Goal: Register for event/course

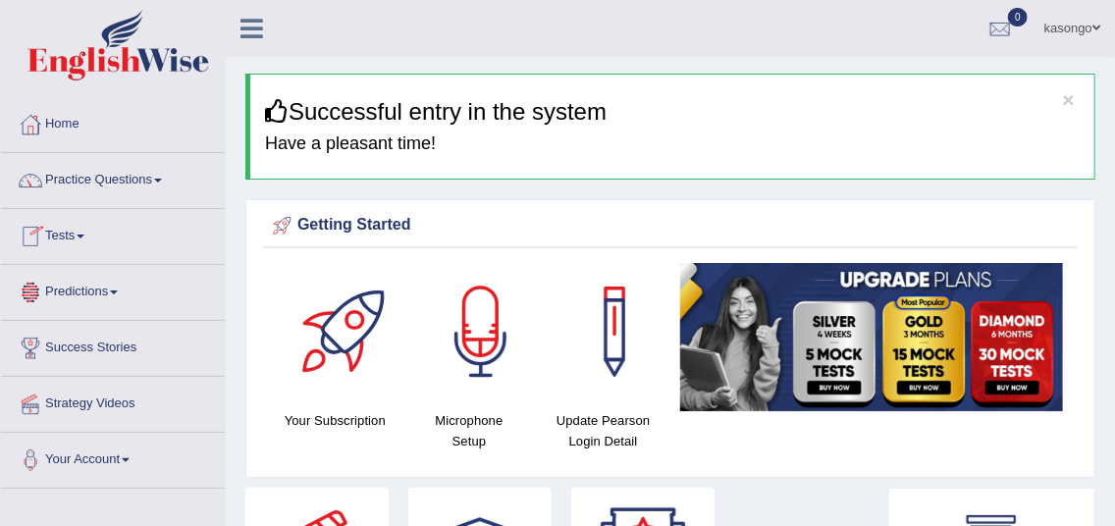
click at [63, 233] on link "Tests" at bounding box center [113, 233] width 224 height 49
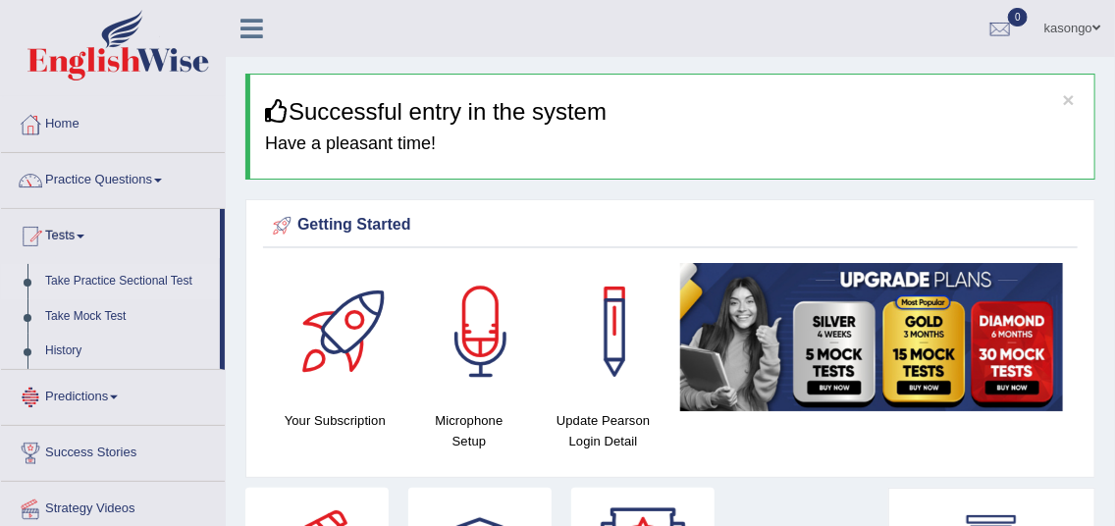
click at [67, 278] on link "Take Practice Sectional Test" at bounding box center [128, 281] width 184 height 35
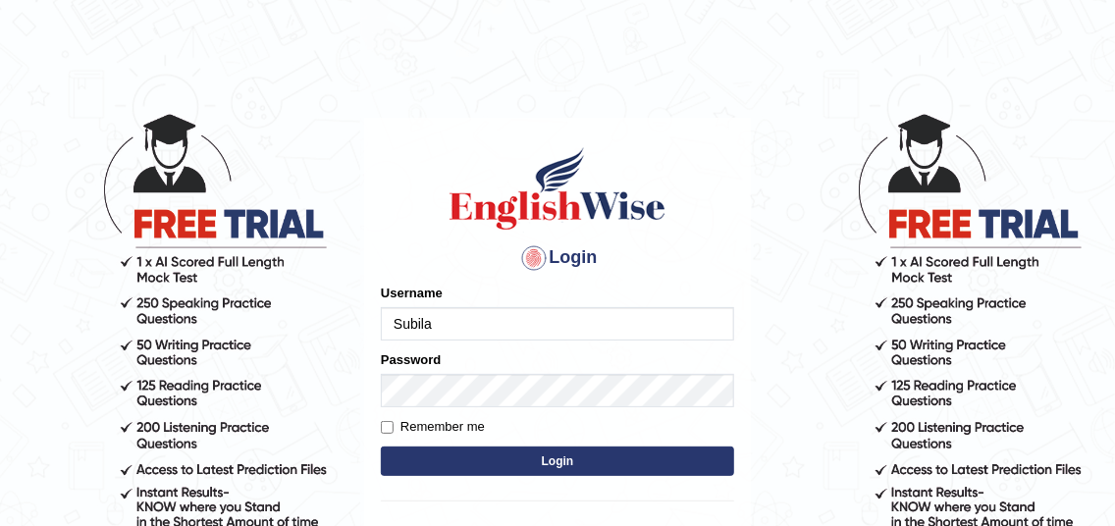
type input "Subila"
click at [564, 461] on button "Login" at bounding box center [557, 461] width 353 height 29
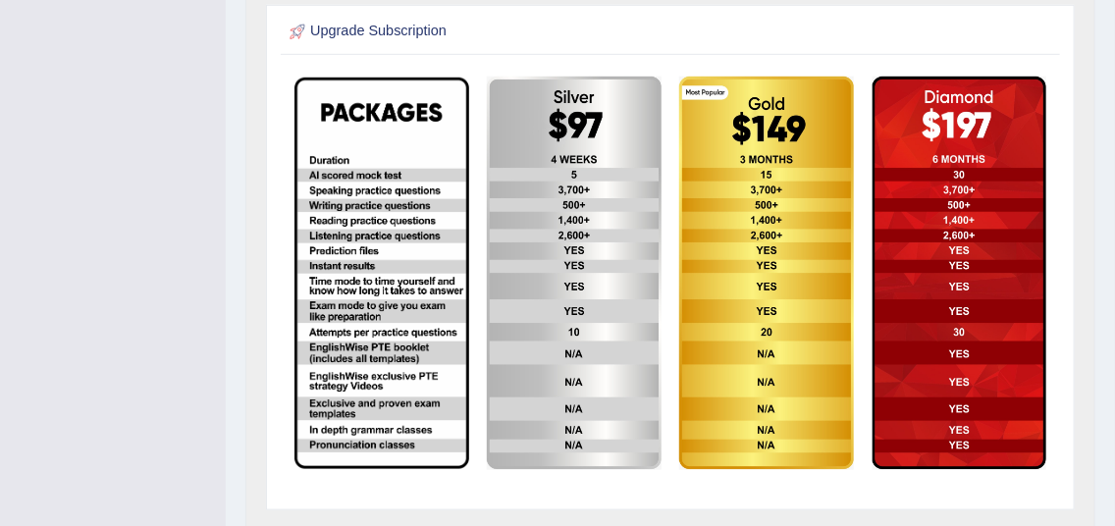
scroll to position [541, 0]
